Goal: Task Accomplishment & Management: Complete application form

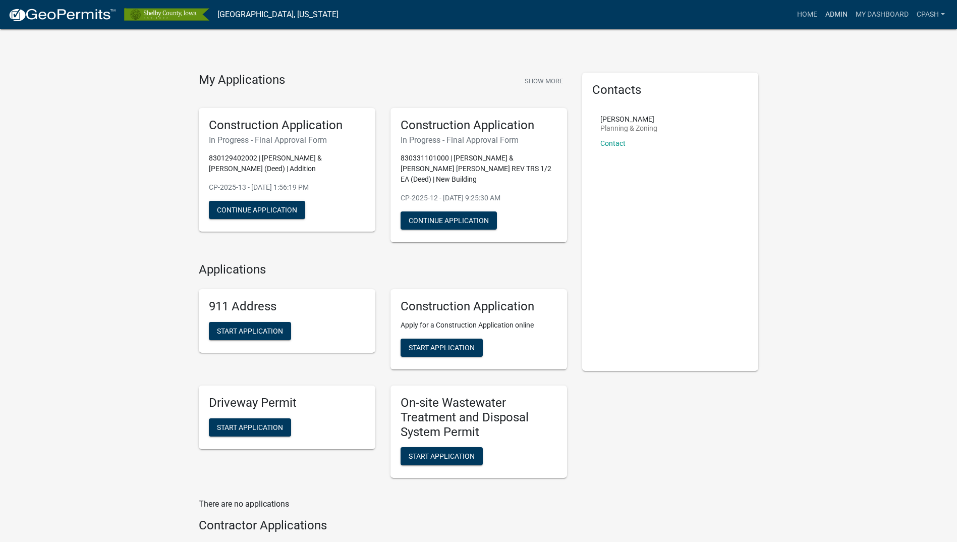
click at [837, 12] on link "Admin" at bounding box center [836, 14] width 30 height 19
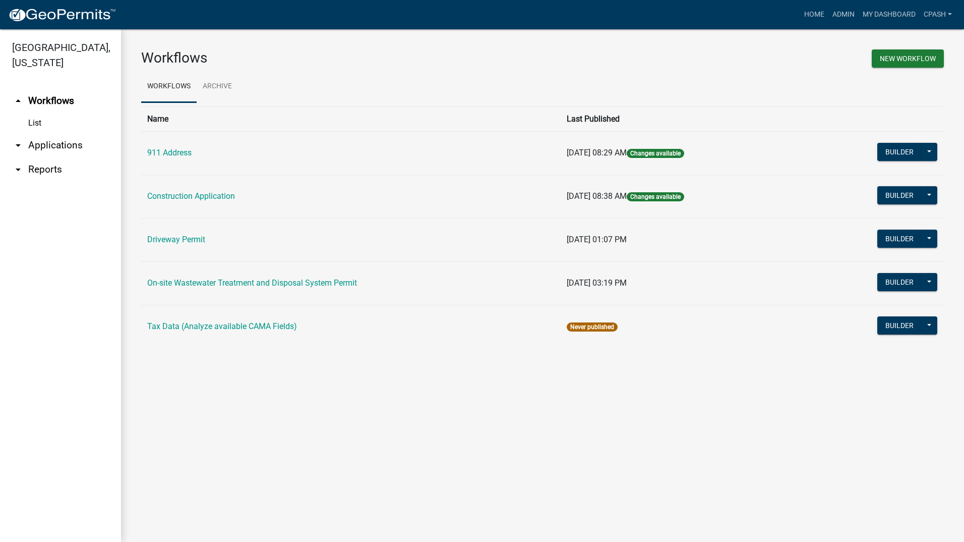
click at [16, 139] on icon "arrow_drop_down" at bounding box center [18, 145] width 12 height 12
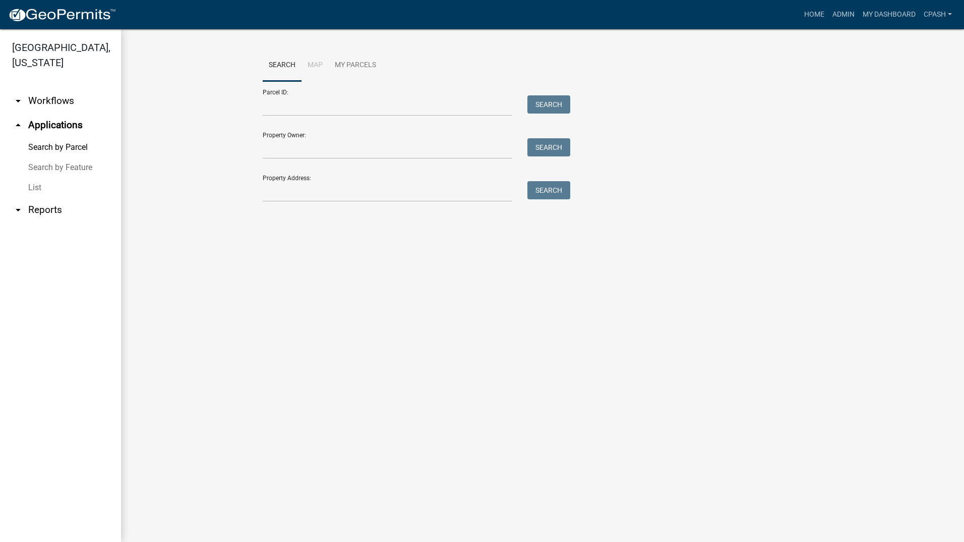
click at [38, 177] on link "List" at bounding box center [60, 187] width 121 height 20
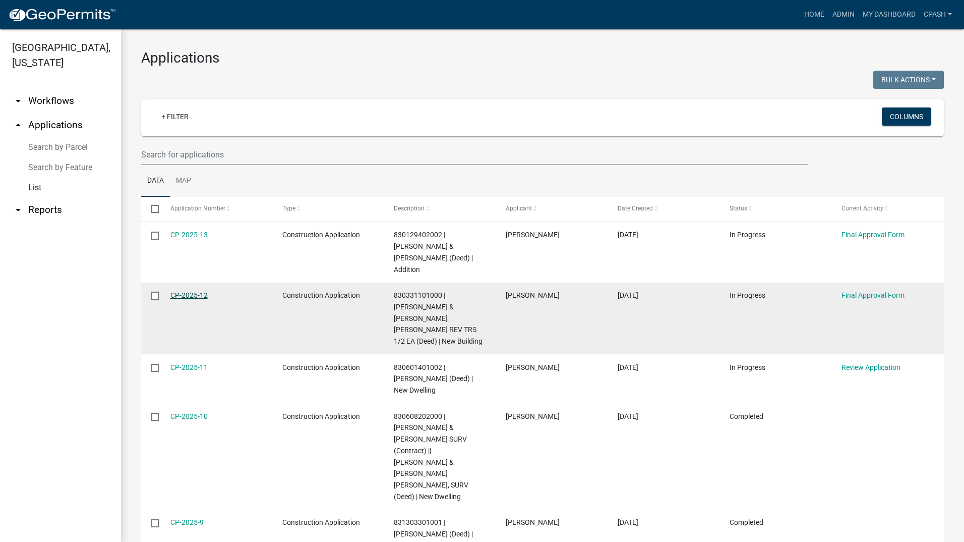
click at [192, 291] on link "CP-2025-12" at bounding box center [188, 295] width 37 height 8
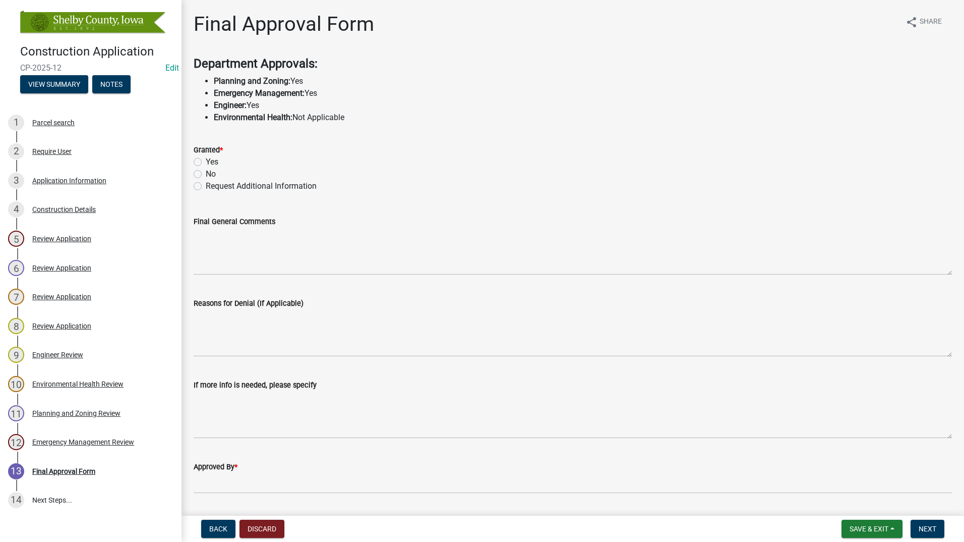
click at [206, 163] on label "Yes" at bounding box center [212, 162] width 13 height 12
click at [206, 162] on input "Yes" at bounding box center [209, 159] width 7 height 7
radio input "true"
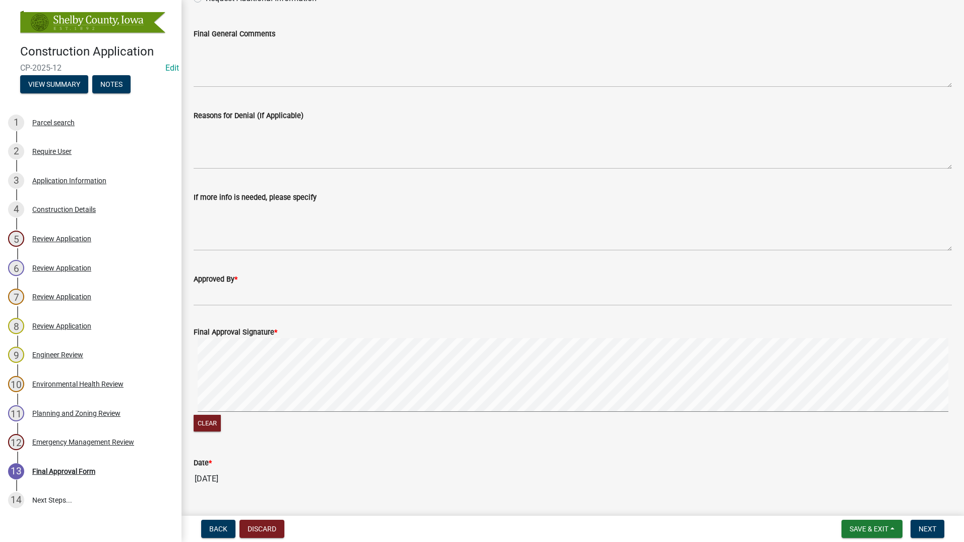
scroll to position [212, 0]
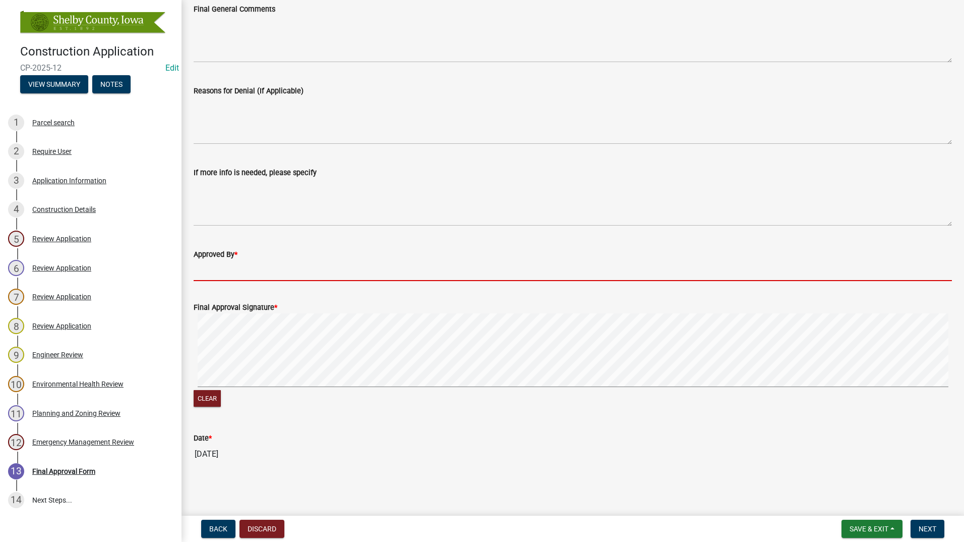
click at [261, 269] on input "Approved By *" at bounding box center [573, 270] width 758 height 21
type input "[PERSON_NAME]"
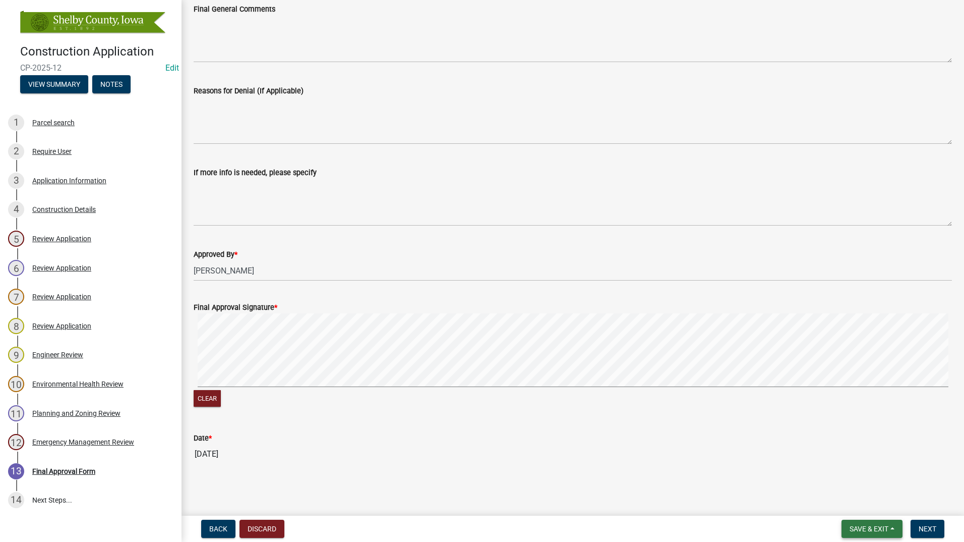
click at [881, 526] on span "Save & Exit" at bounding box center [869, 528] width 39 height 8
click at [868, 500] on button "Save & Exit" at bounding box center [862, 502] width 81 height 24
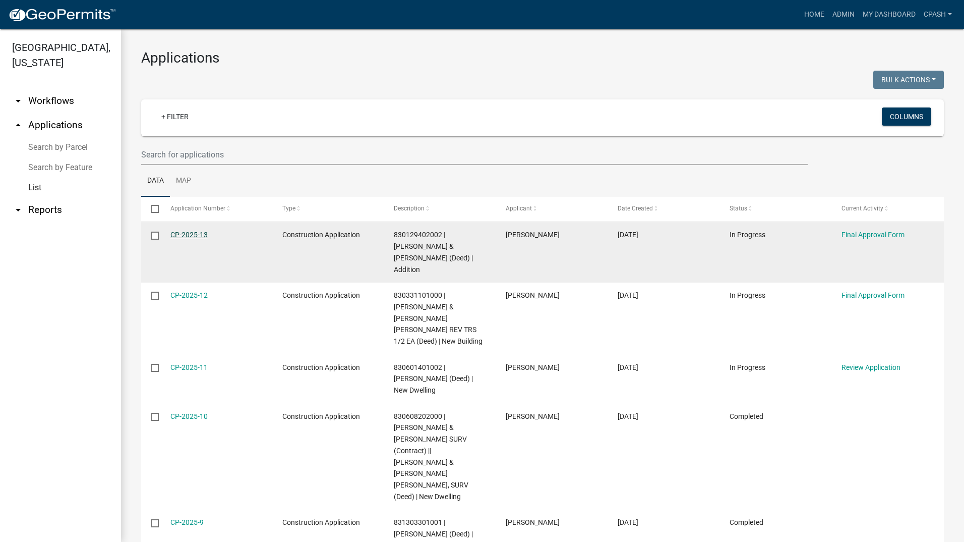
click at [180, 232] on link "CP-2025-13" at bounding box center [188, 234] width 37 height 8
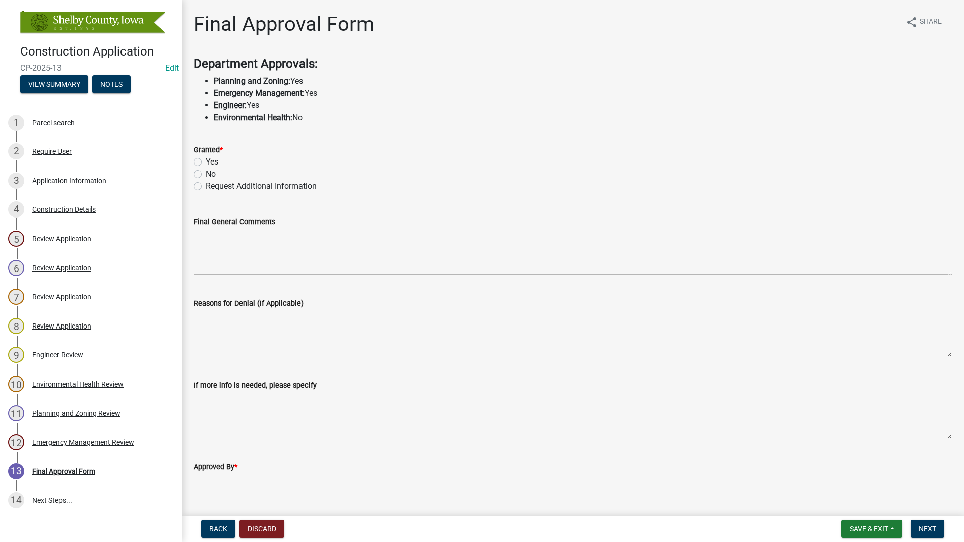
drag, startPoint x: 197, startPoint y: 160, endPoint x: 200, endPoint y: 166, distance: 7.0
click at [206, 160] on label "Yes" at bounding box center [212, 162] width 13 height 12
click at [206, 160] on input "Yes" at bounding box center [209, 159] width 7 height 7
radio input "true"
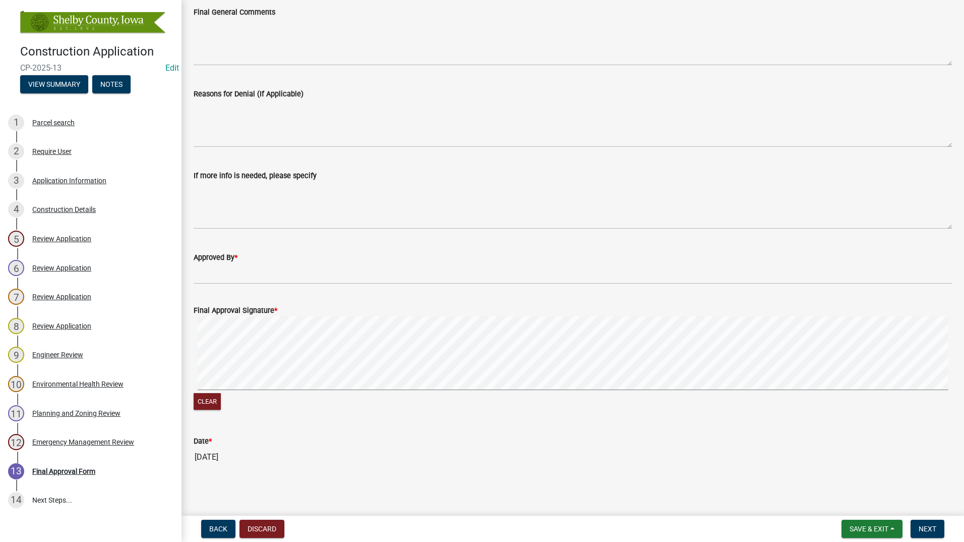
scroll to position [212, 0]
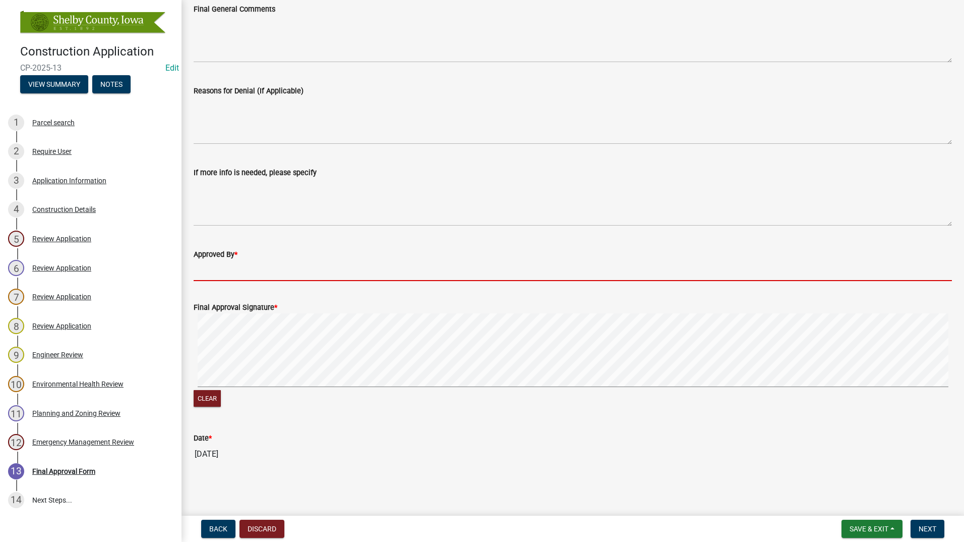
click at [267, 260] on input "Approved By *" at bounding box center [573, 270] width 758 height 21
type input "[PERSON_NAME]"
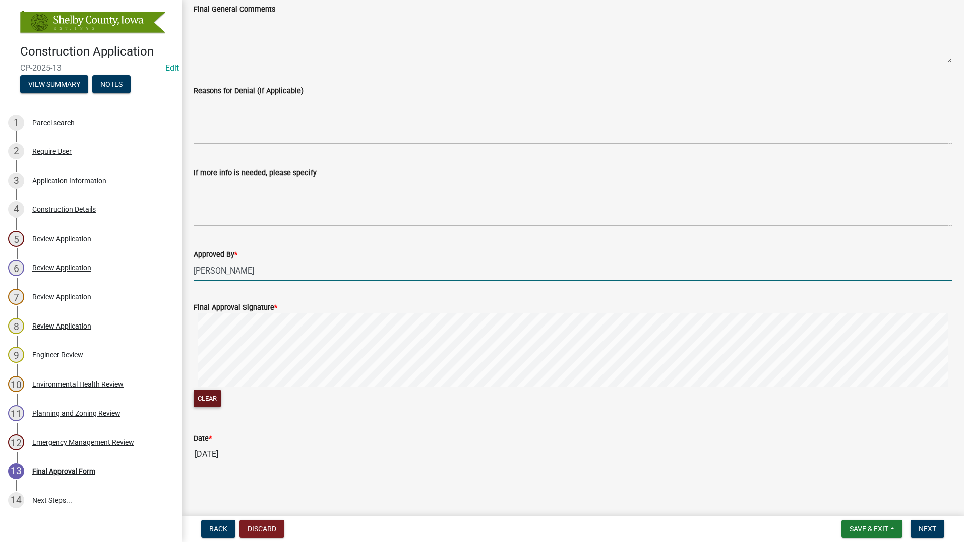
click at [210, 399] on button "Clear" at bounding box center [207, 398] width 27 height 17
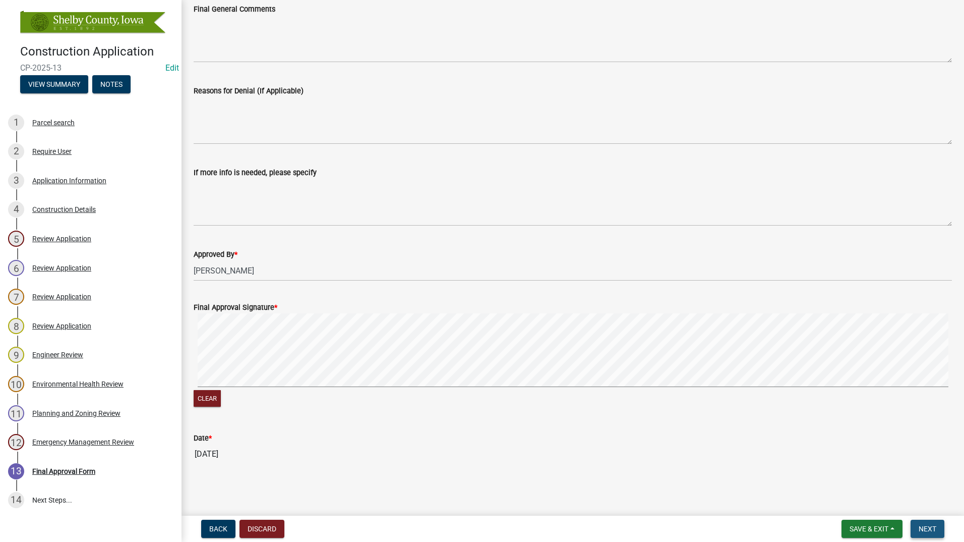
click at [933, 523] on button "Next" at bounding box center [928, 528] width 34 height 18
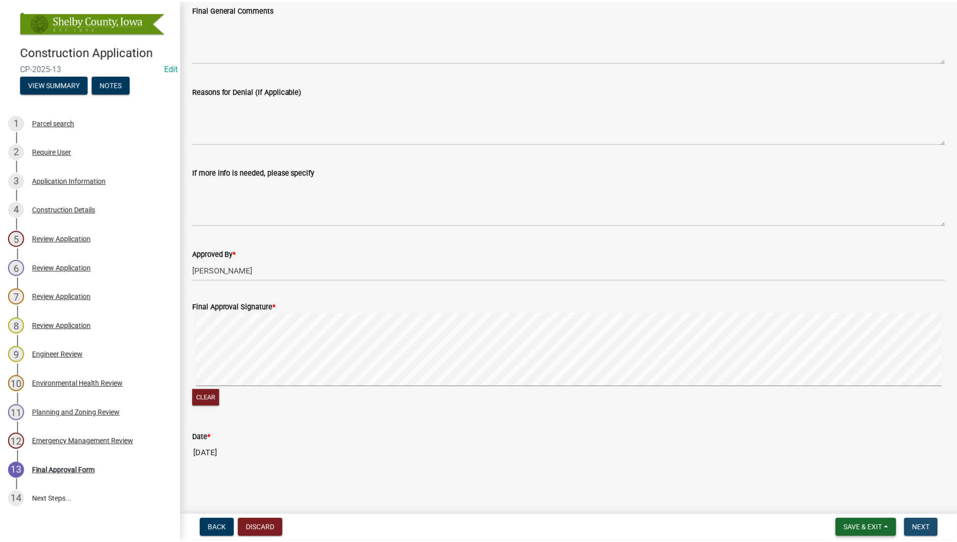
scroll to position [0, 0]
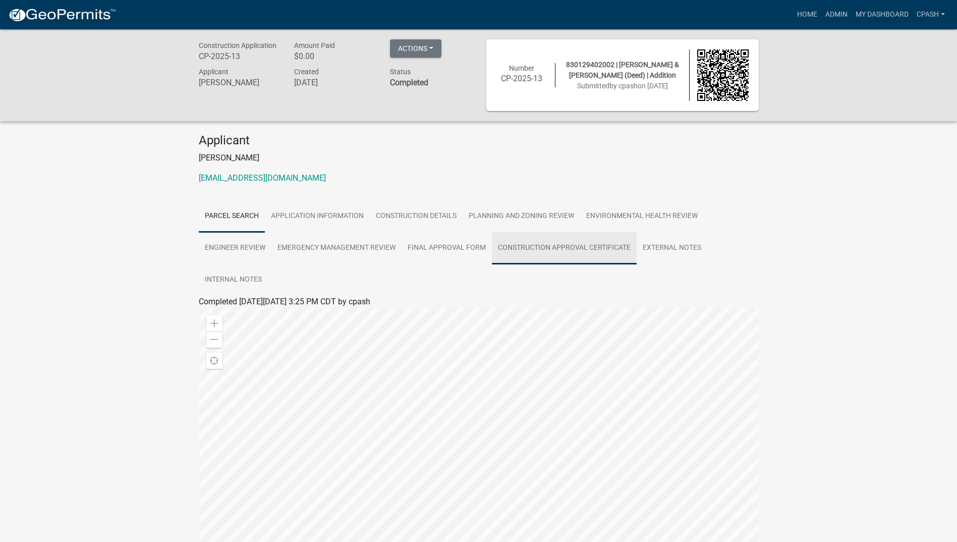
click at [576, 241] on link "Construction Approval Certificate" at bounding box center [564, 248] width 145 height 32
click at [570, 244] on link "Construction Approval Certificate" at bounding box center [564, 248] width 145 height 32
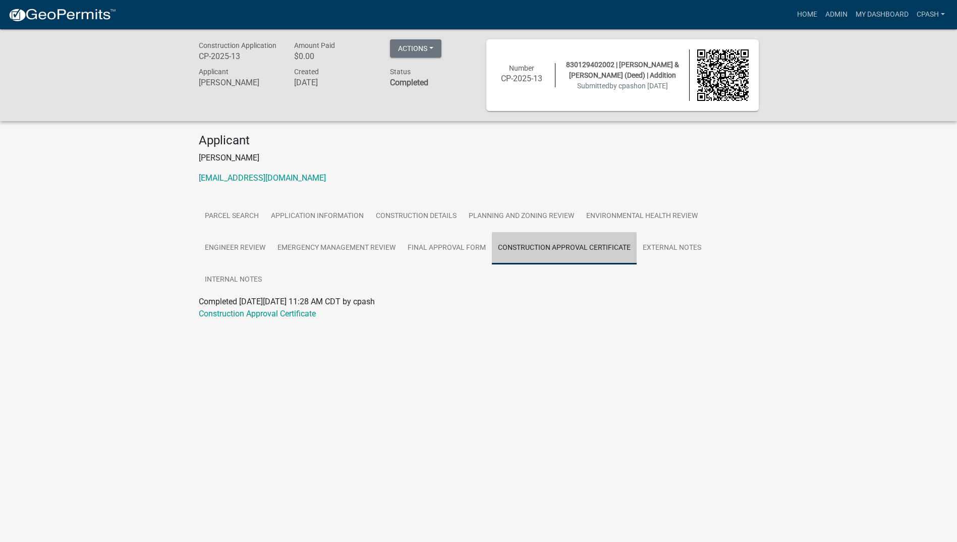
click at [570, 244] on link "Construction Approval Certificate" at bounding box center [564, 248] width 145 height 32
click at [220, 310] on link "Construction Approval Certificate" at bounding box center [257, 314] width 117 height 10
click at [841, 9] on link "Admin" at bounding box center [836, 14] width 30 height 19
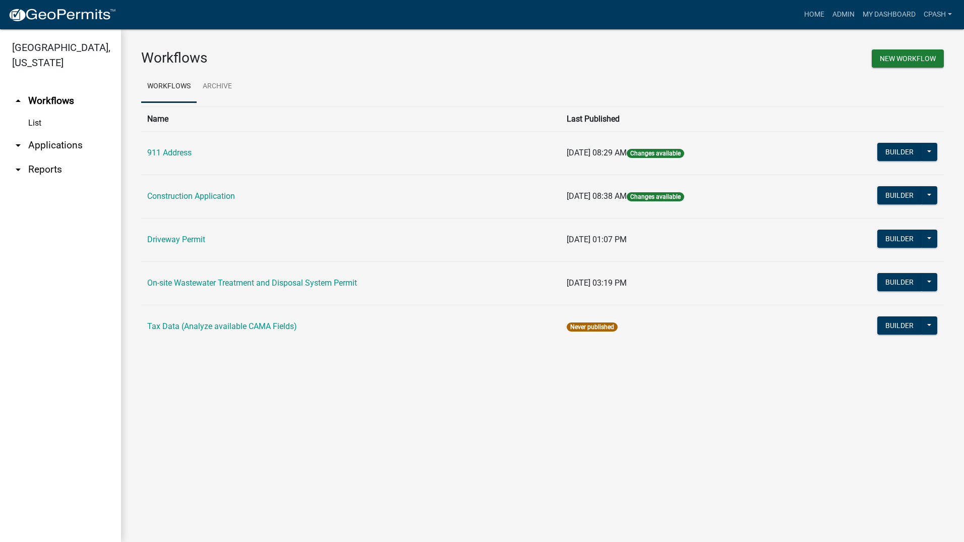
click at [39, 133] on link "arrow_drop_down Applications" at bounding box center [60, 145] width 121 height 24
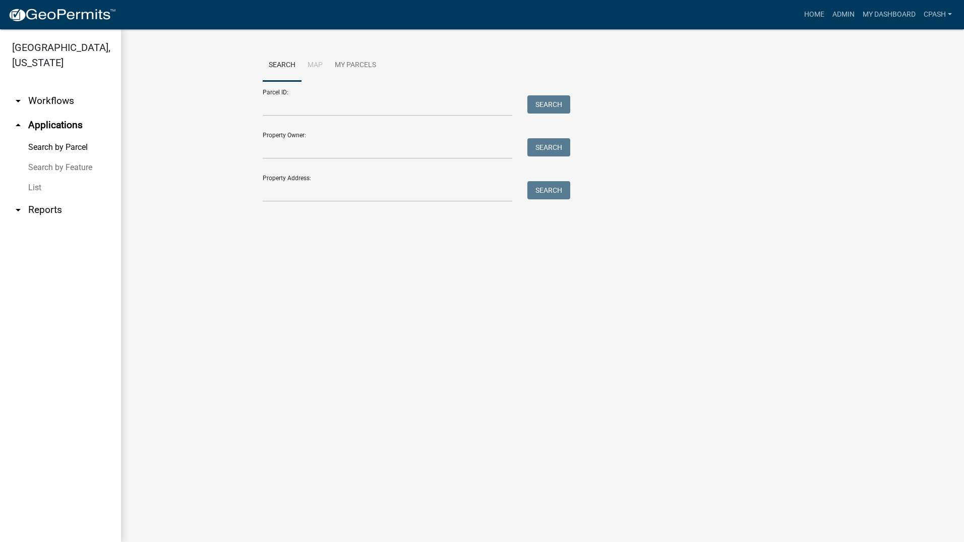
click at [40, 177] on link "List" at bounding box center [60, 187] width 121 height 20
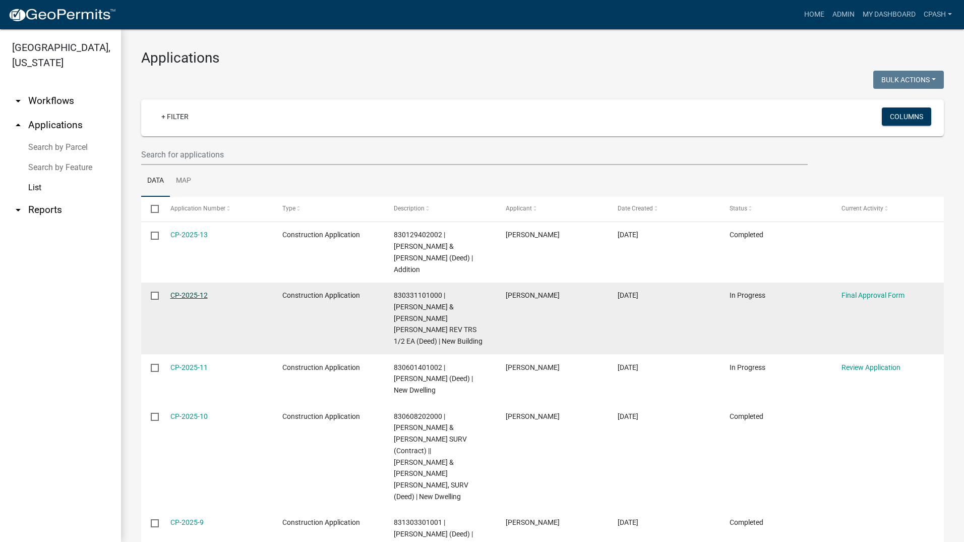
click at [171, 291] on link "CP-2025-12" at bounding box center [188, 295] width 37 height 8
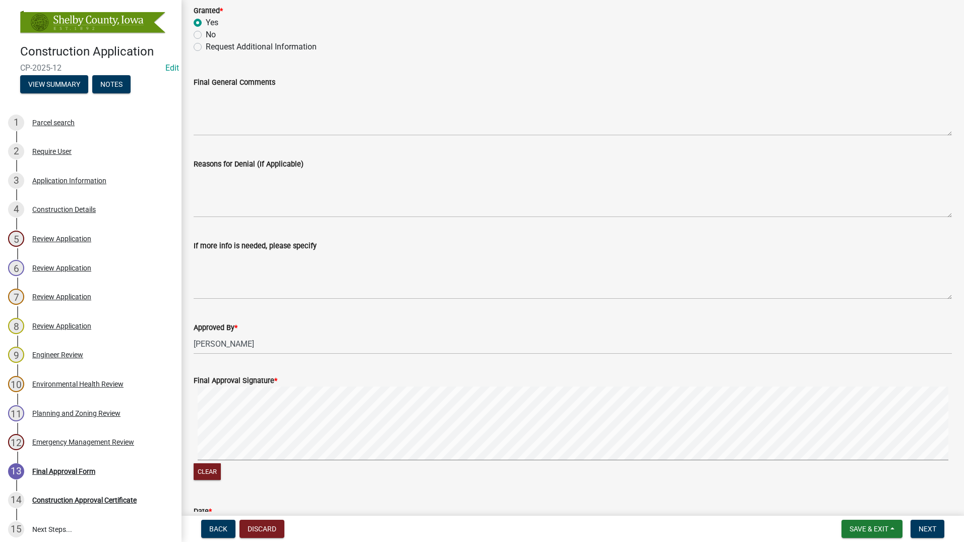
scroll to position [212, 0]
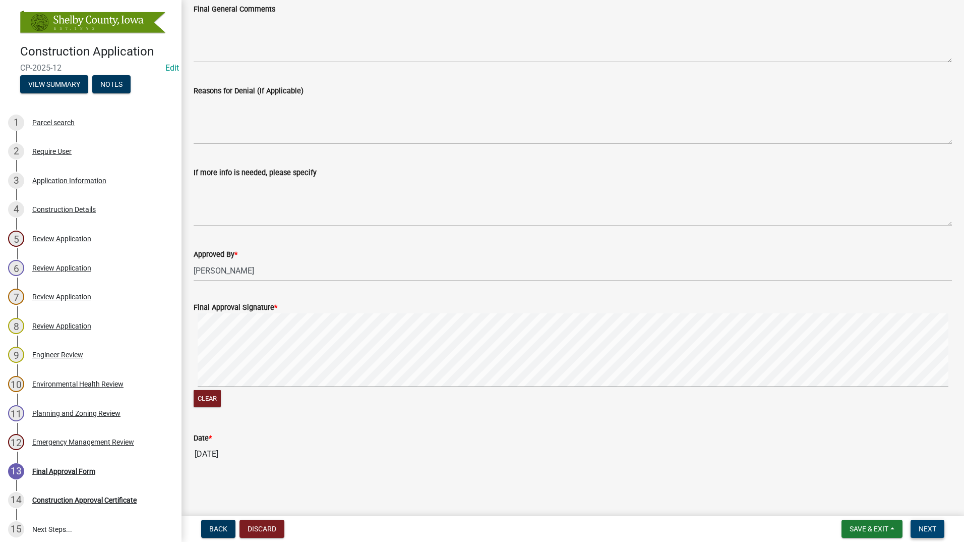
click at [924, 525] on span "Next" at bounding box center [928, 528] width 18 height 8
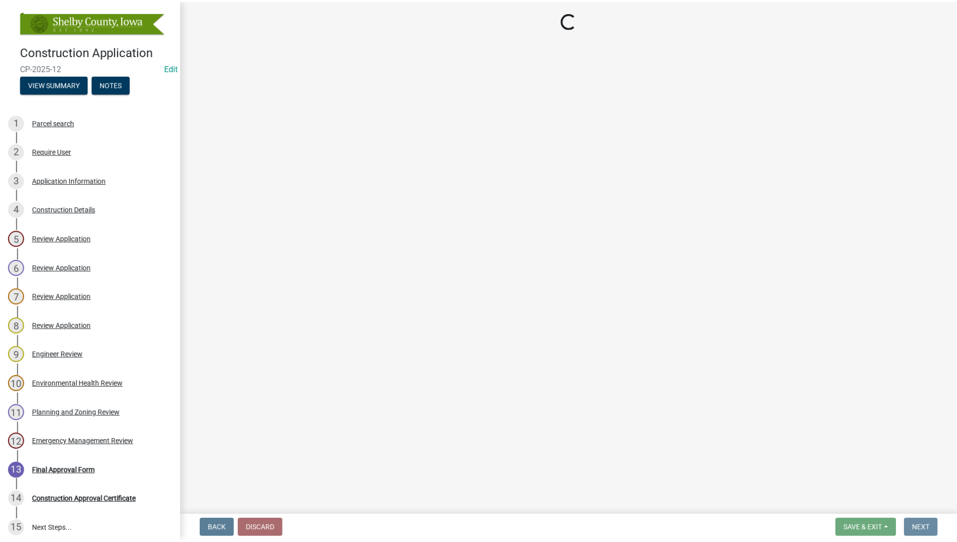
scroll to position [0, 0]
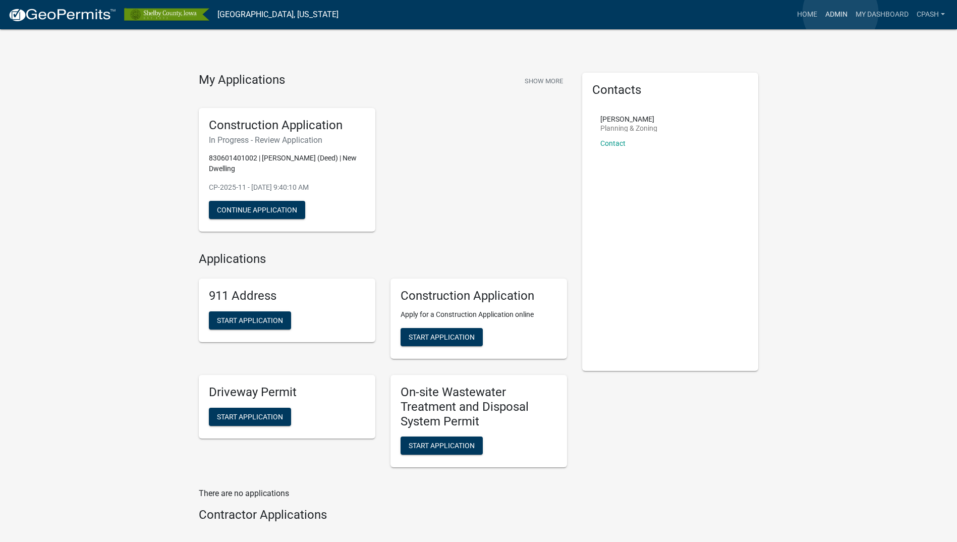
click at [840, 13] on link "Admin" at bounding box center [836, 14] width 30 height 19
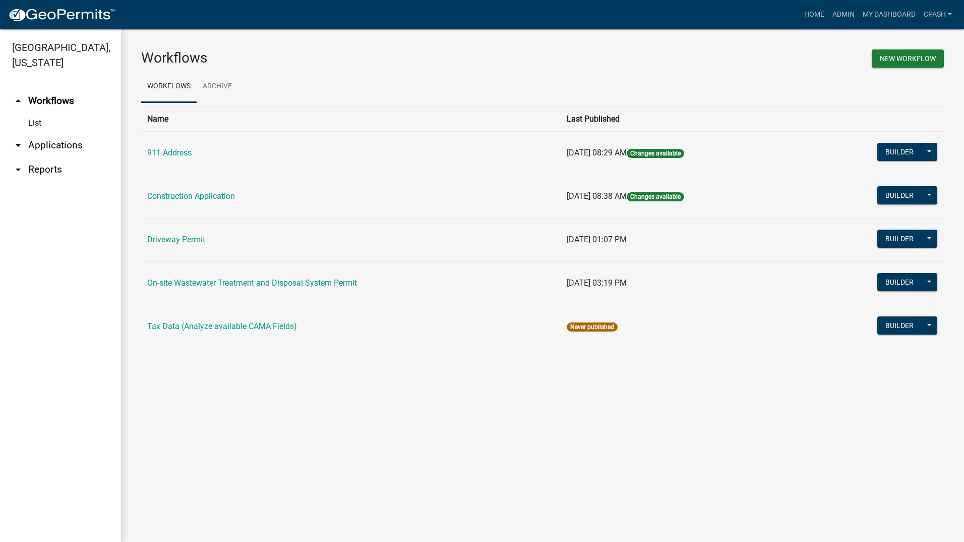
click at [18, 139] on icon "arrow_drop_down" at bounding box center [18, 145] width 12 height 12
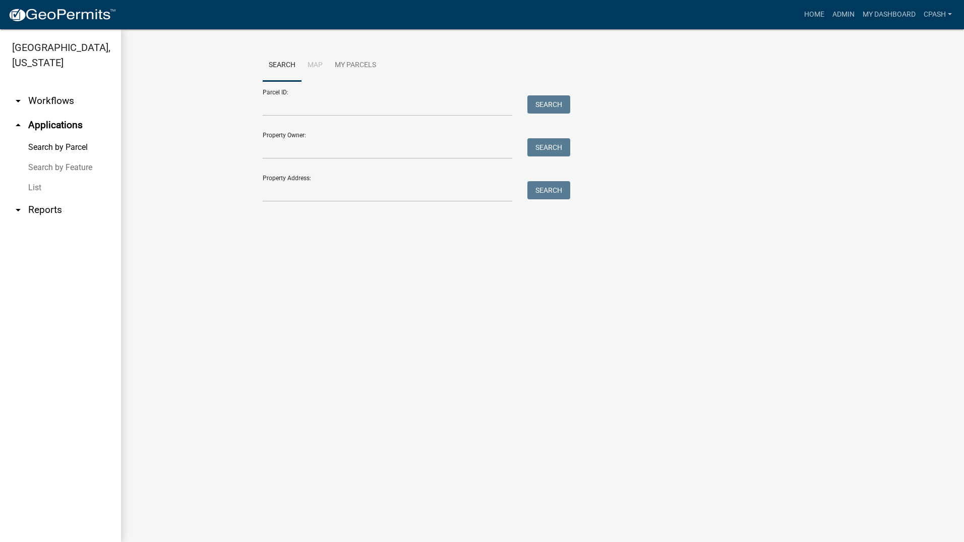
click at [29, 177] on link "List" at bounding box center [60, 187] width 121 height 20
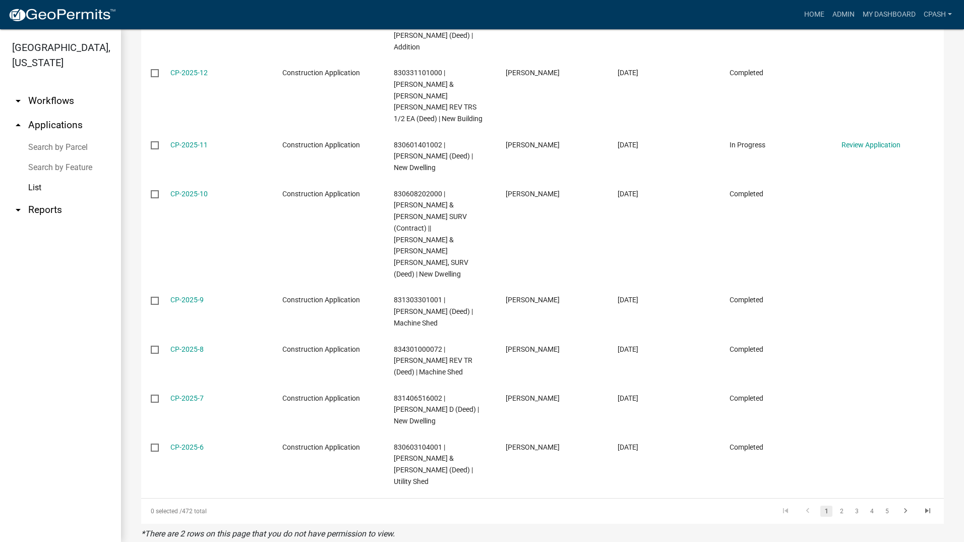
scroll to position [226, 0]
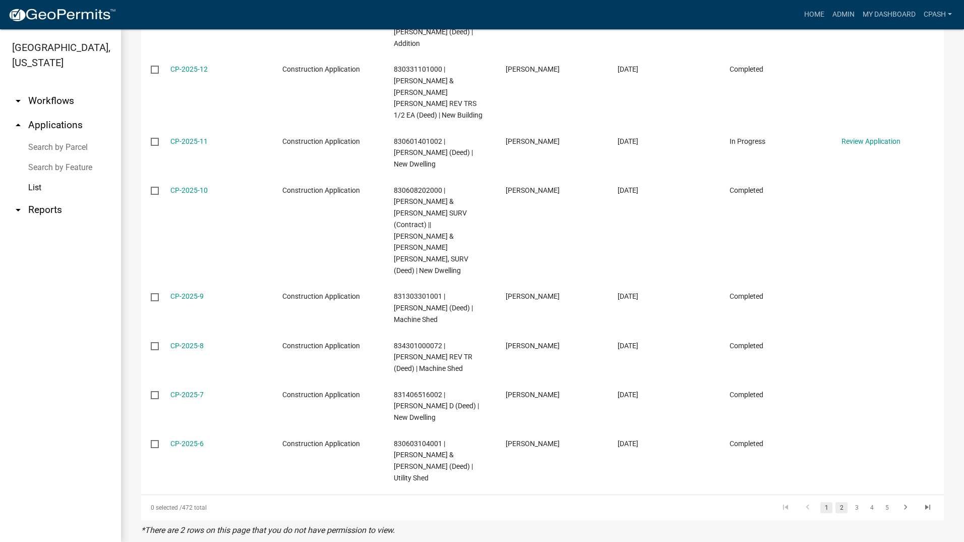
click at [837, 502] on link "2" at bounding box center [842, 507] width 12 height 11
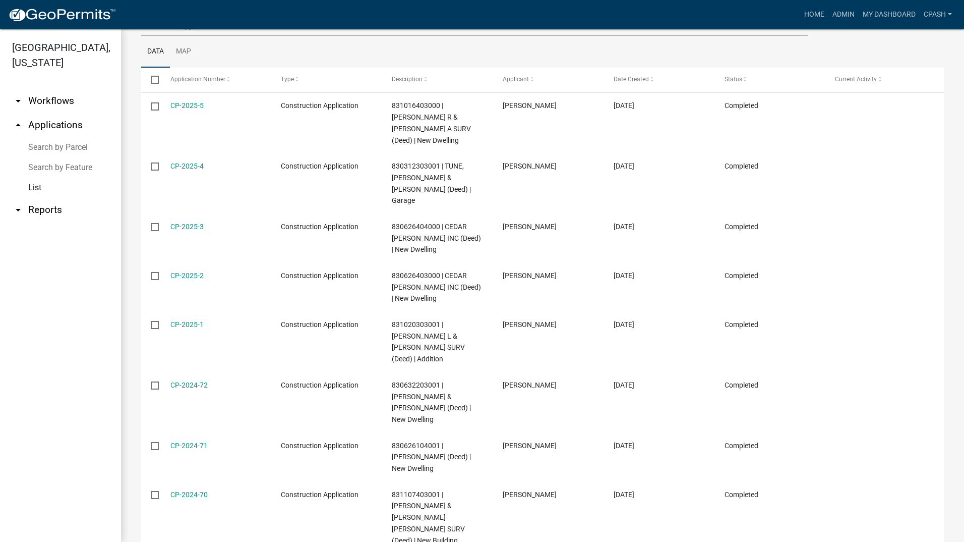
scroll to position [192, 0]
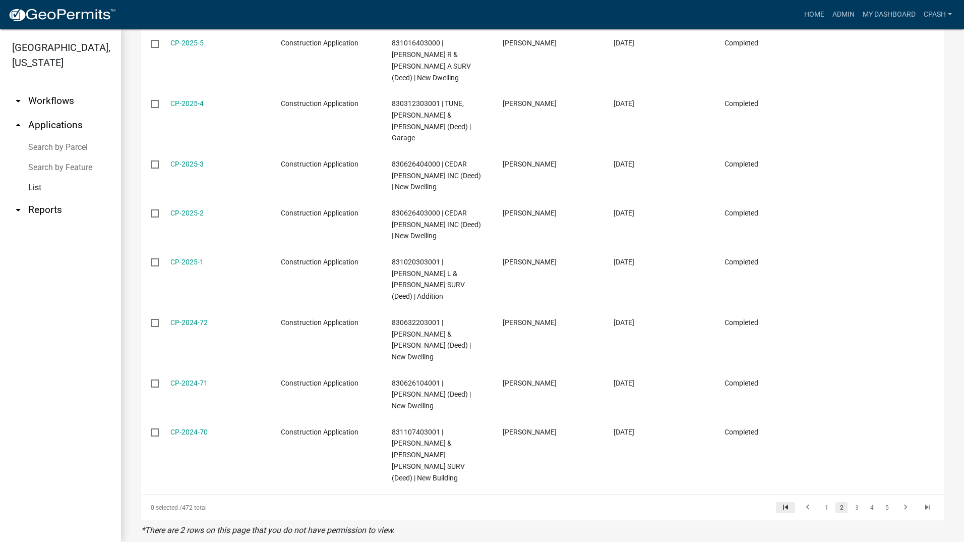
click at [779, 502] on icon "go to first page" at bounding box center [785, 508] width 13 height 12
